Goal: Task Accomplishment & Management: Use online tool/utility

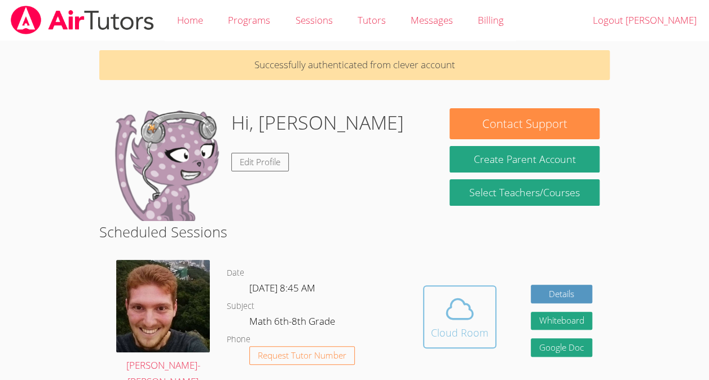
click at [465, 307] on icon at bounding box center [460, 309] width 32 height 32
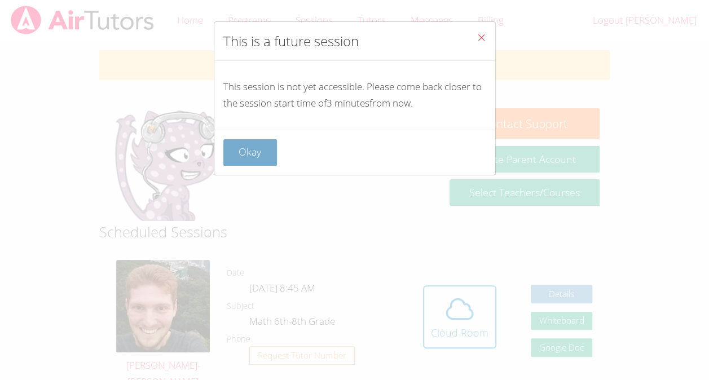
click at [255, 145] on button "Okay" at bounding box center [250, 152] width 54 height 26
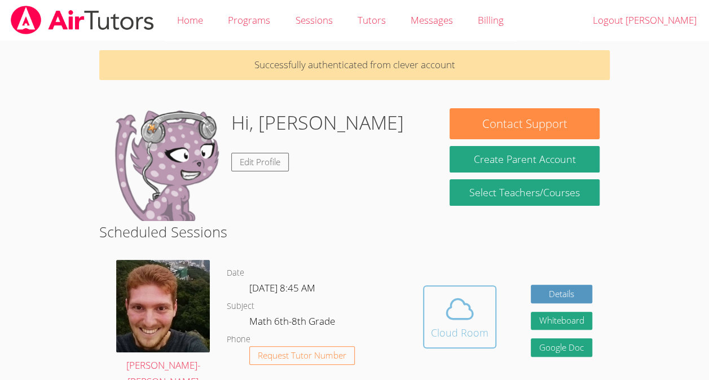
click at [484, 303] on span at bounding box center [460, 309] width 58 height 32
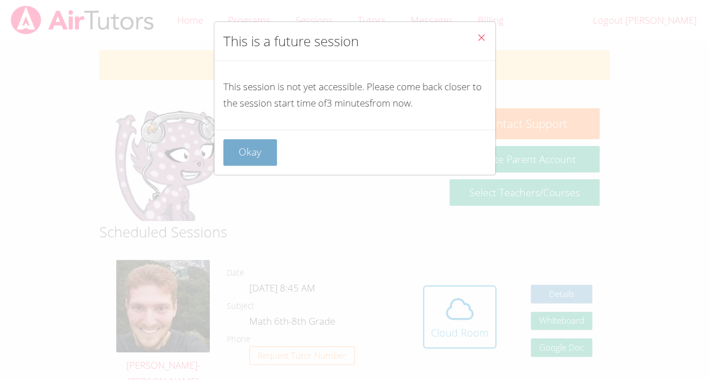
click at [241, 145] on button "Okay" at bounding box center [250, 152] width 54 height 26
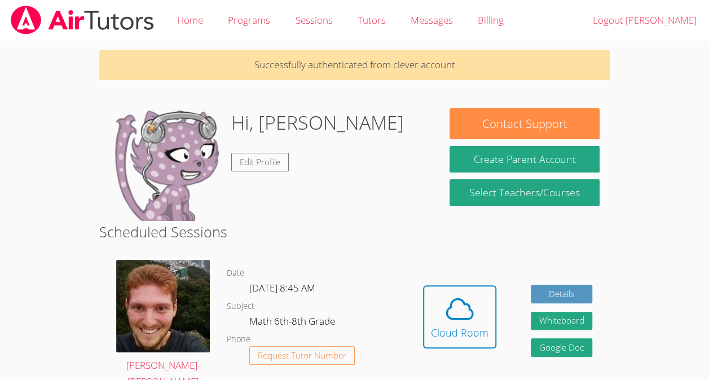
click at [221, 177] on img at bounding box center [165, 164] width 113 height 113
click at [258, 157] on link "Edit Profile" at bounding box center [260, 162] width 58 height 19
click at [271, 166] on link "Edit Profile" at bounding box center [260, 162] width 58 height 19
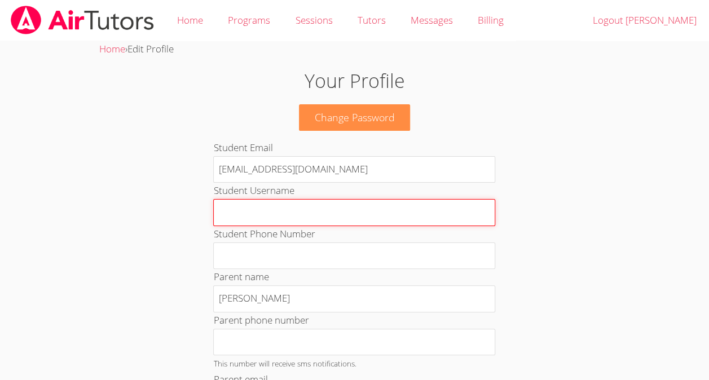
click at [264, 200] on input "Student Username" at bounding box center [354, 212] width 282 height 27
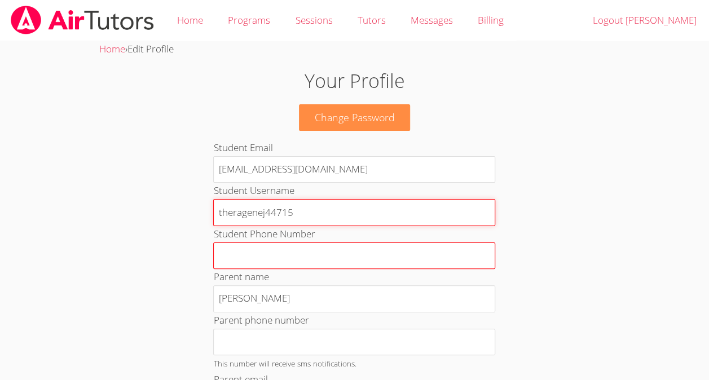
type input "theragenej44715"
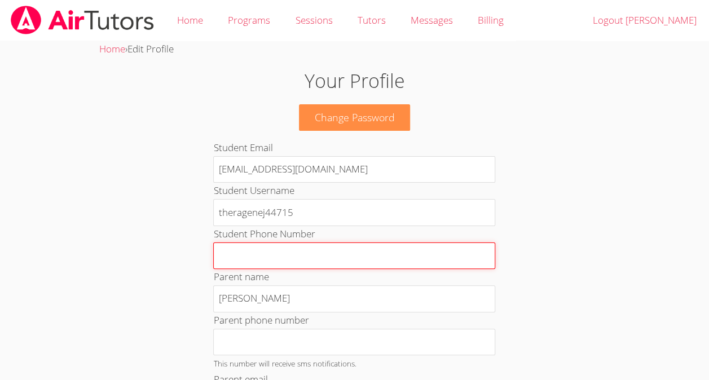
click at [315, 246] on input "Student Phone Number" at bounding box center [354, 255] width 282 height 27
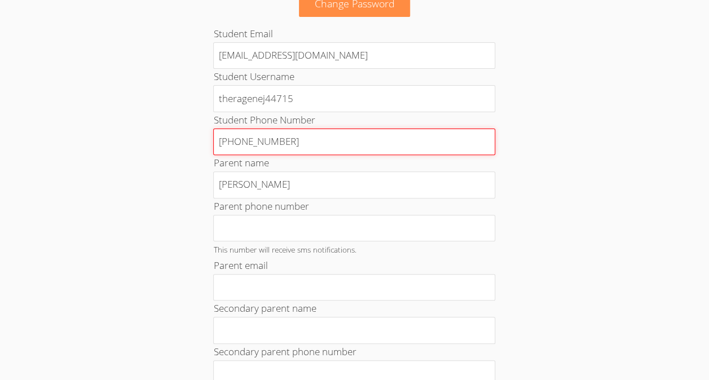
scroll to position [135, 0]
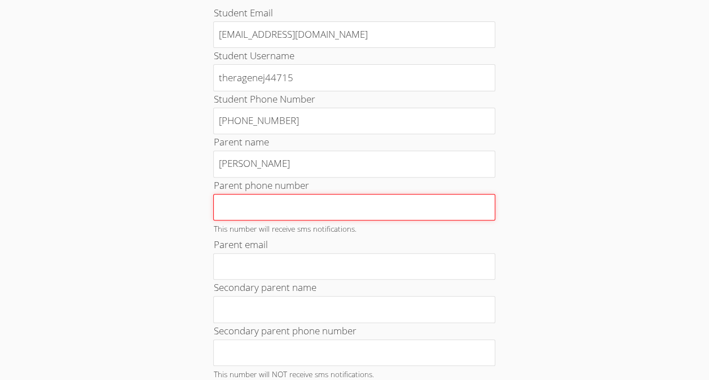
click at [389, 209] on input "Parent phone number" at bounding box center [354, 207] width 282 height 27
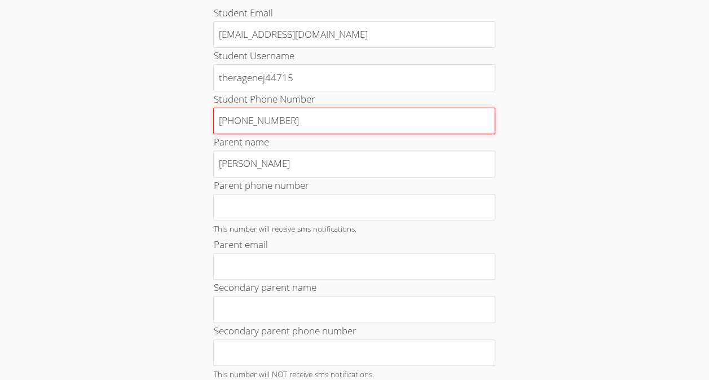
click at [363, 120] on input "667-384-8087" at bounding box center [354, 121] width 282 height 27
type input "6"
type input "8"
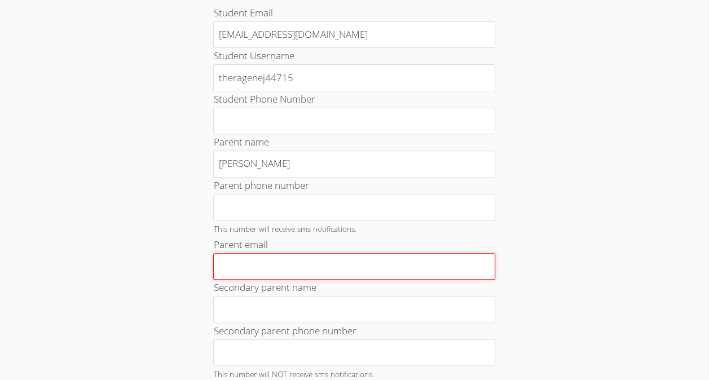
click at [340, 258] on input "Parent email" at bounding box center [354, 266] width 282 height 27
type input "j"
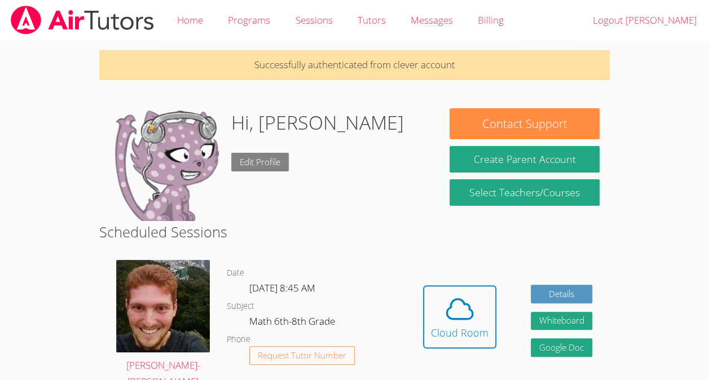
click at [252, 157] on link "Edit Profile" at bounding box center [260, 162] width 58 height 19
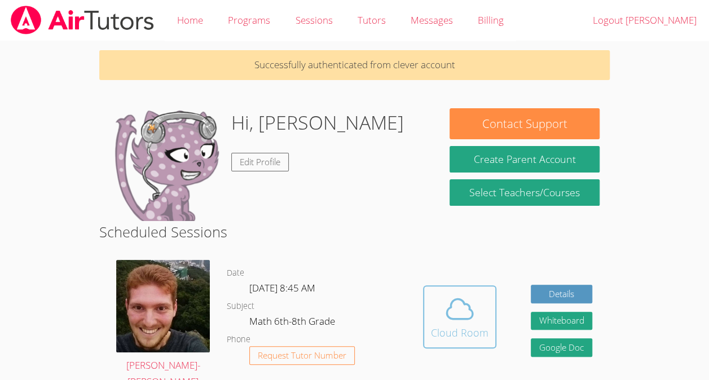
click at [469, 306] on icon at bounding box center [460, 309] width 26 height 20
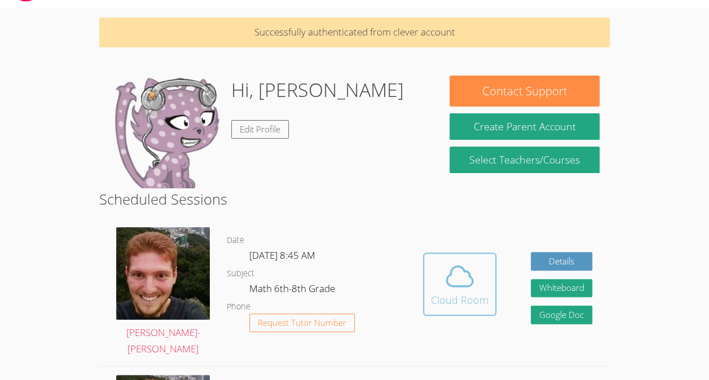
scroll to position [64, 0]
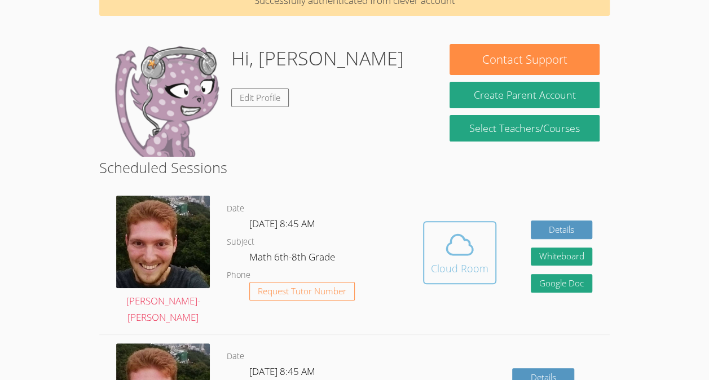
click at [441, 255] on span at bounding box center [460, 245] width 58 height 32
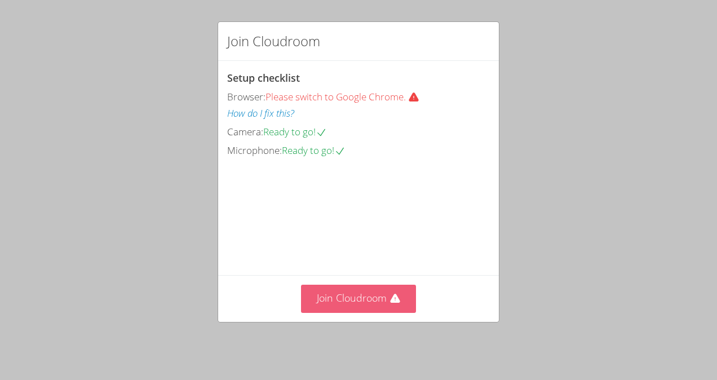
click at [374, 312] on button "Join Cloudroom" at bounding box center [359, 299] width 116 height 28
click at [328, 302] on button "Join Cloudroom" at bounding box center [359, 299] width 116 height 28
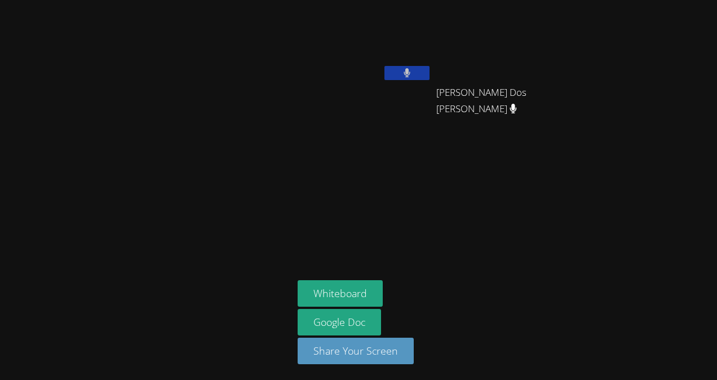
click at [416, 69] on button at bounding box center [406, 73] width 45 height 14
click at [510, 106] on icon at bounding box center [513, 109] width 7 height 10
click at [427, 72] on button at bounding box center [406, 73] width 45 height 14
click at [396, 73] on button at bounding box center [406, 73] width 45 height 14
click at [397, 68] on button at bounding box center [406, 73] width 45 height 14
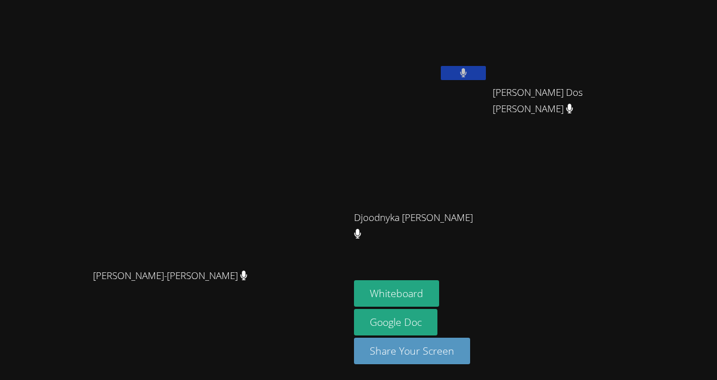
click at [467, 76] on icon at bounding box center [463, 73] width 7 height 10
click at [439, 300] on button "Whiteboard" at bounding box center [396, 293] width 85 height 26
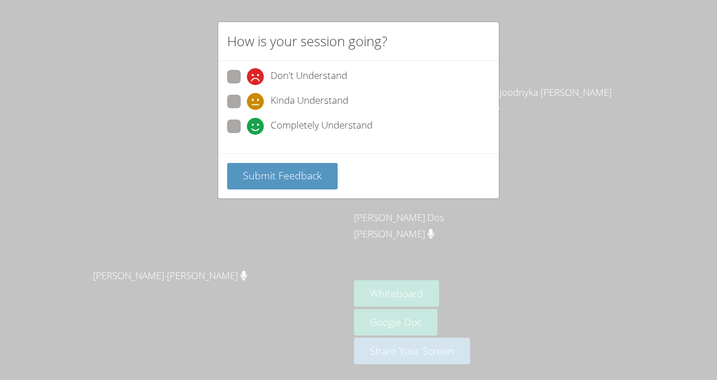
click at [308, 95] on span "Kinda Understand" at bounding box center [310, 101] width 78 height 17
click at [257, 95] on input "Kinda Understand" at bounding box center [252, 100] width 10 height 10
radio input "true"
click at [297, 170] on span "Submit Feedback" at bounding box center [282, 176] width 79 height 14
